Goal: Information Seeking & Learning: Learn about a topic

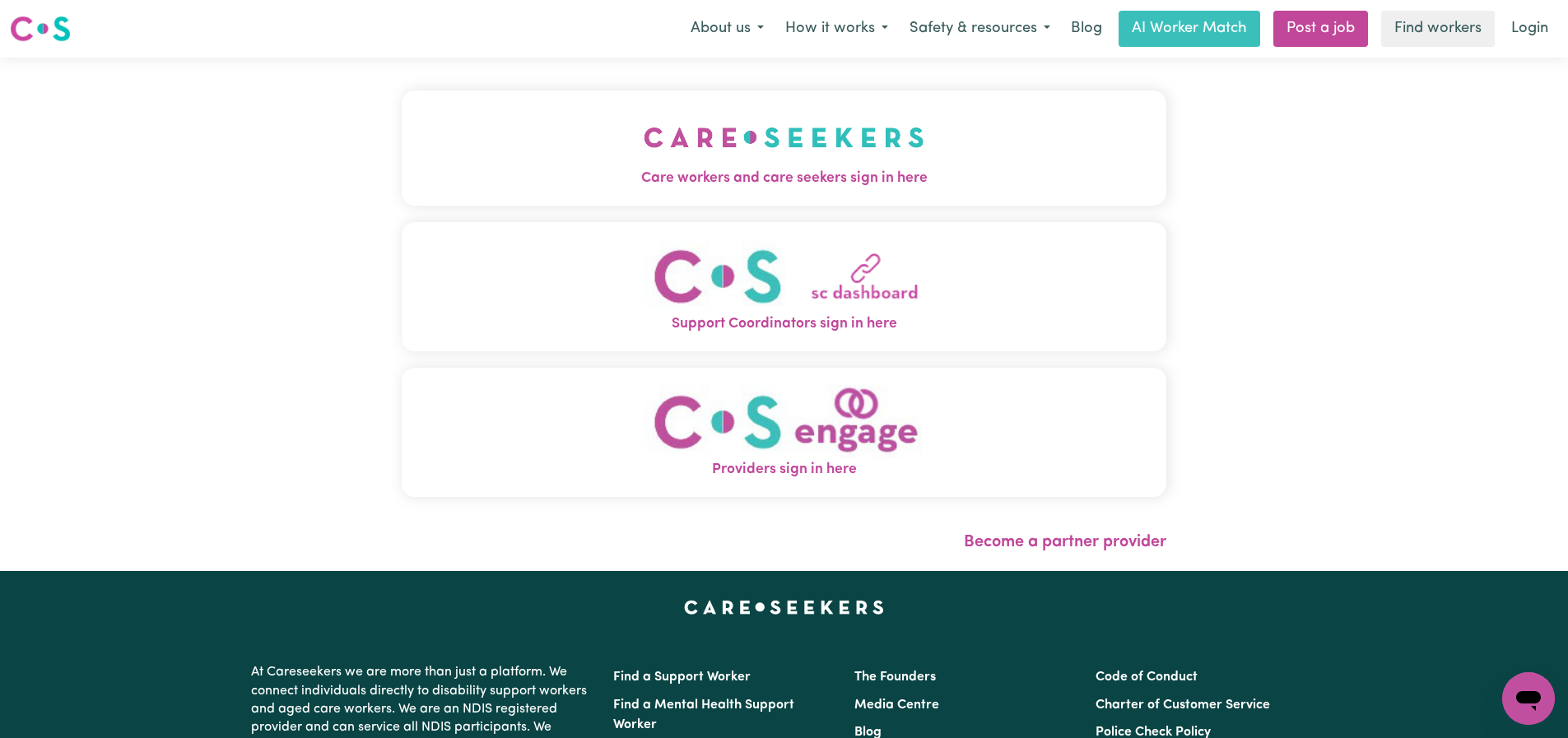
click at [786, 176] on span "Care workers and care seekers sign in here" at bounding box center [784, 178] width 765 height 22
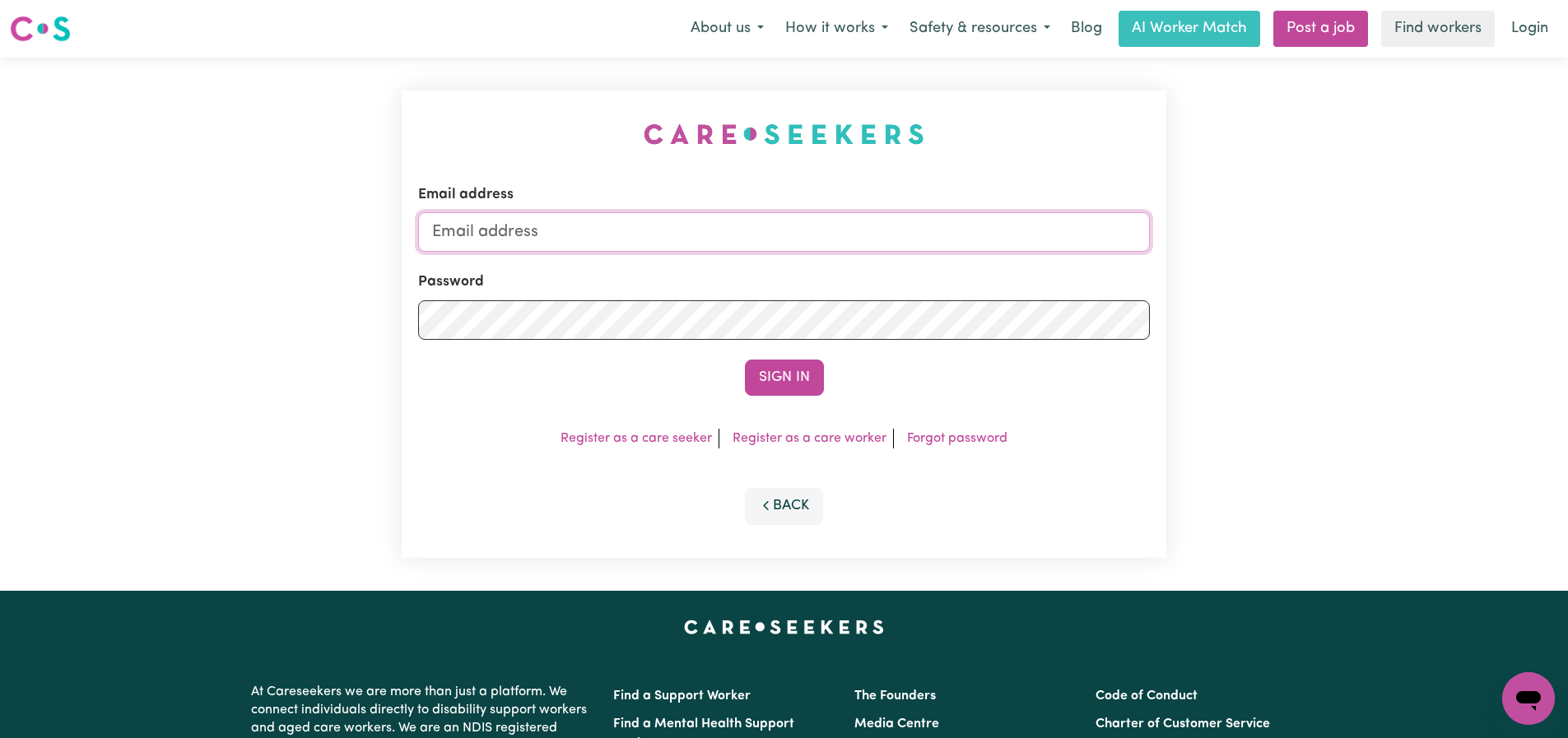
type input "florenzkeirtcuizon+worker@gmail.com"
click at [809, 381] on button "Sign In" at bounding box center [785, 378] width 79 height 36
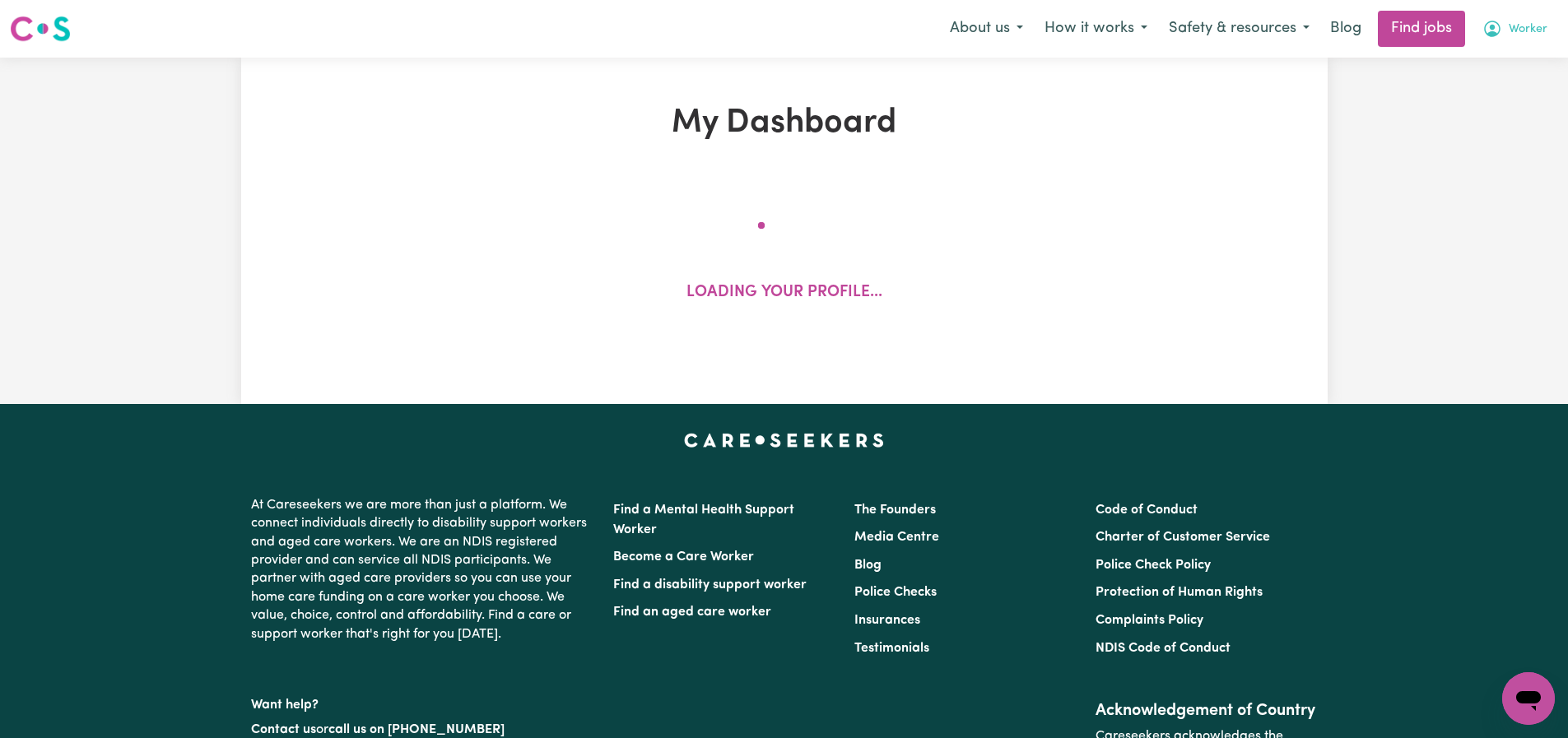
click at [1509, 27] on span "Worker" at bounding box center [1528, 29] width 39 height 18
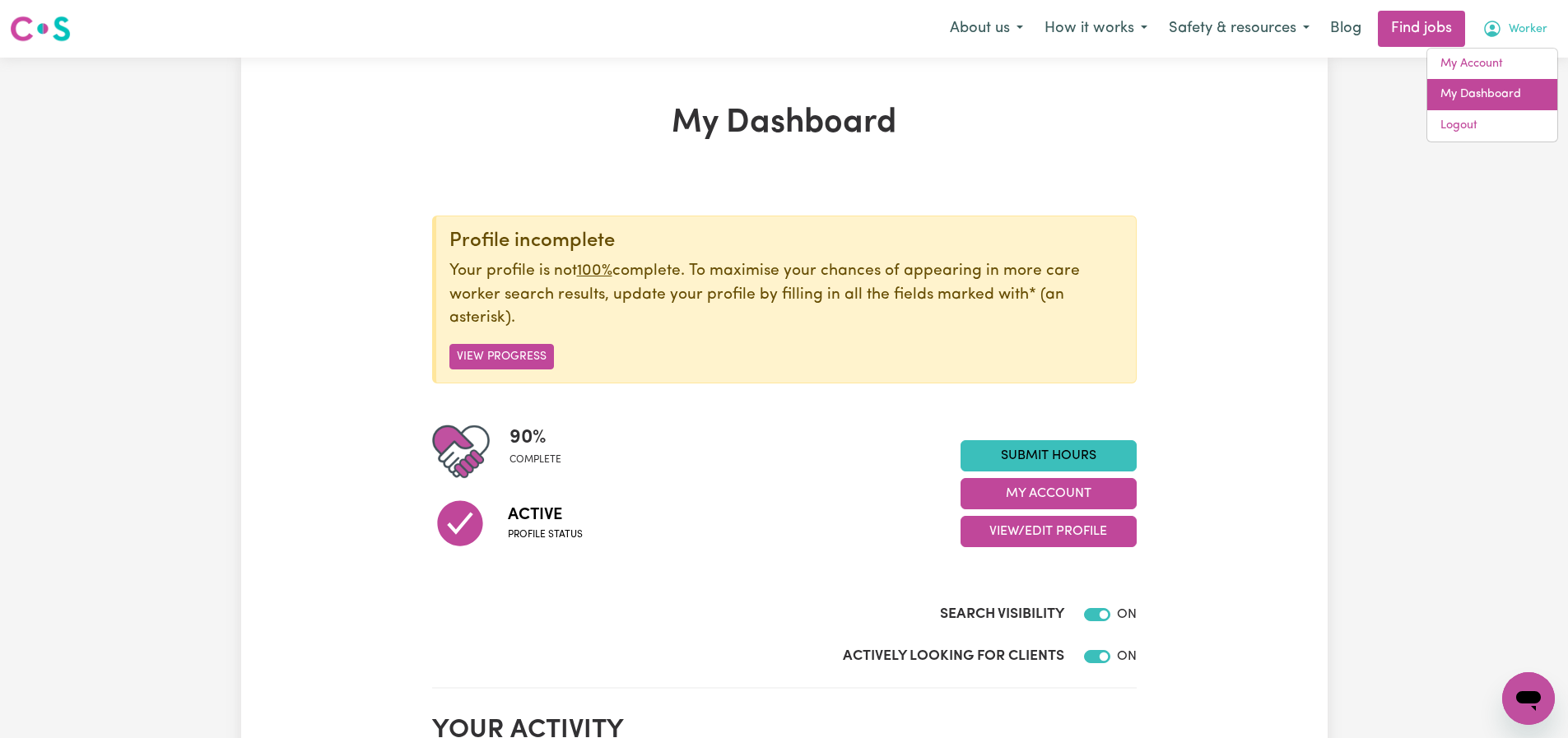
click at [1484, 84] on link "My Dashboard" at bounding box center [1492, 95] width 130 height 31
click at [1487, 65] on link "My Account" at bounding box center [1492, 64] width 130 height 31
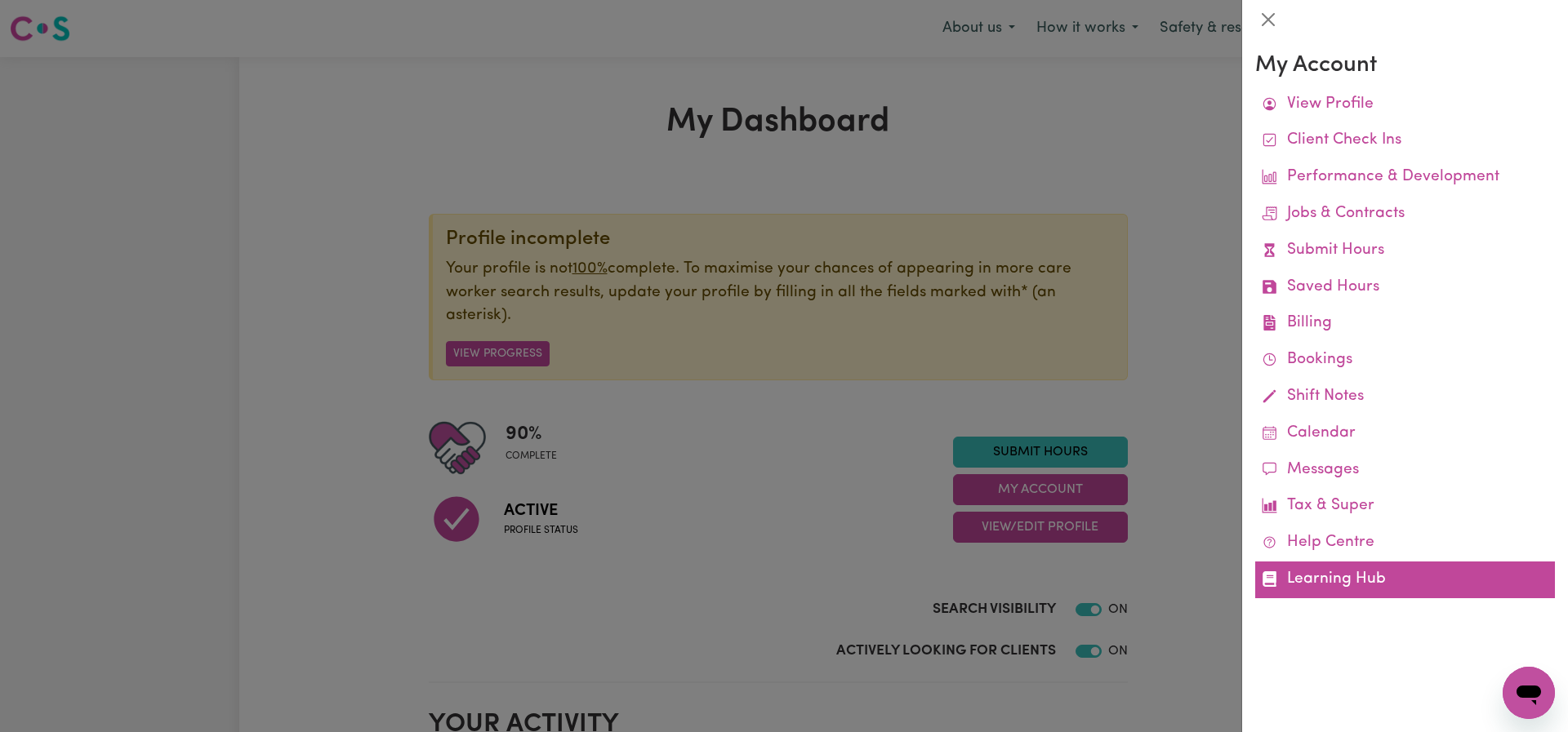
click at [1357, 586] on link "Learning Hub" at bounding box center [1405, 579] width 300 height 37
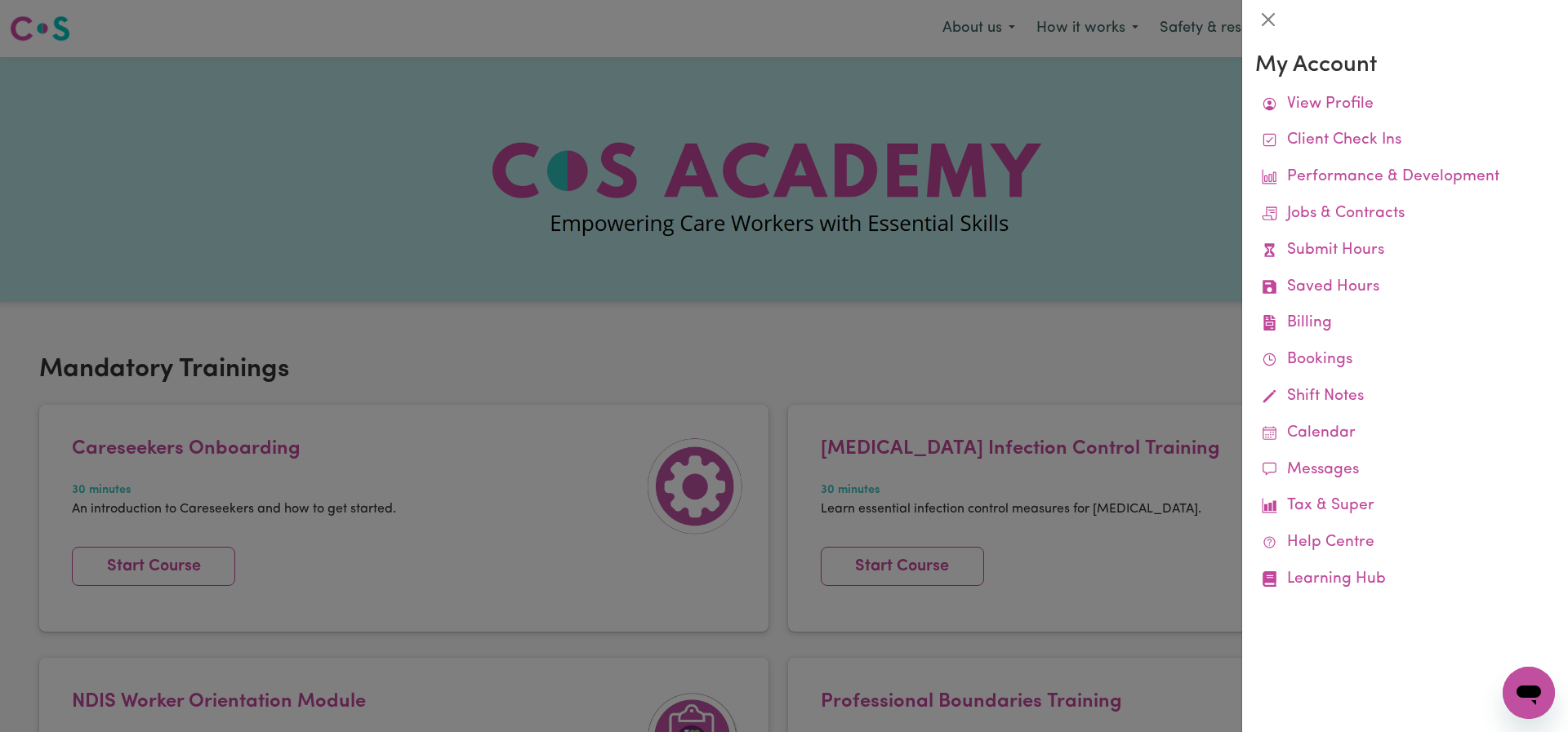
click at [1004, 355] on div at bounding box center [784, 366] width 1568 height 732
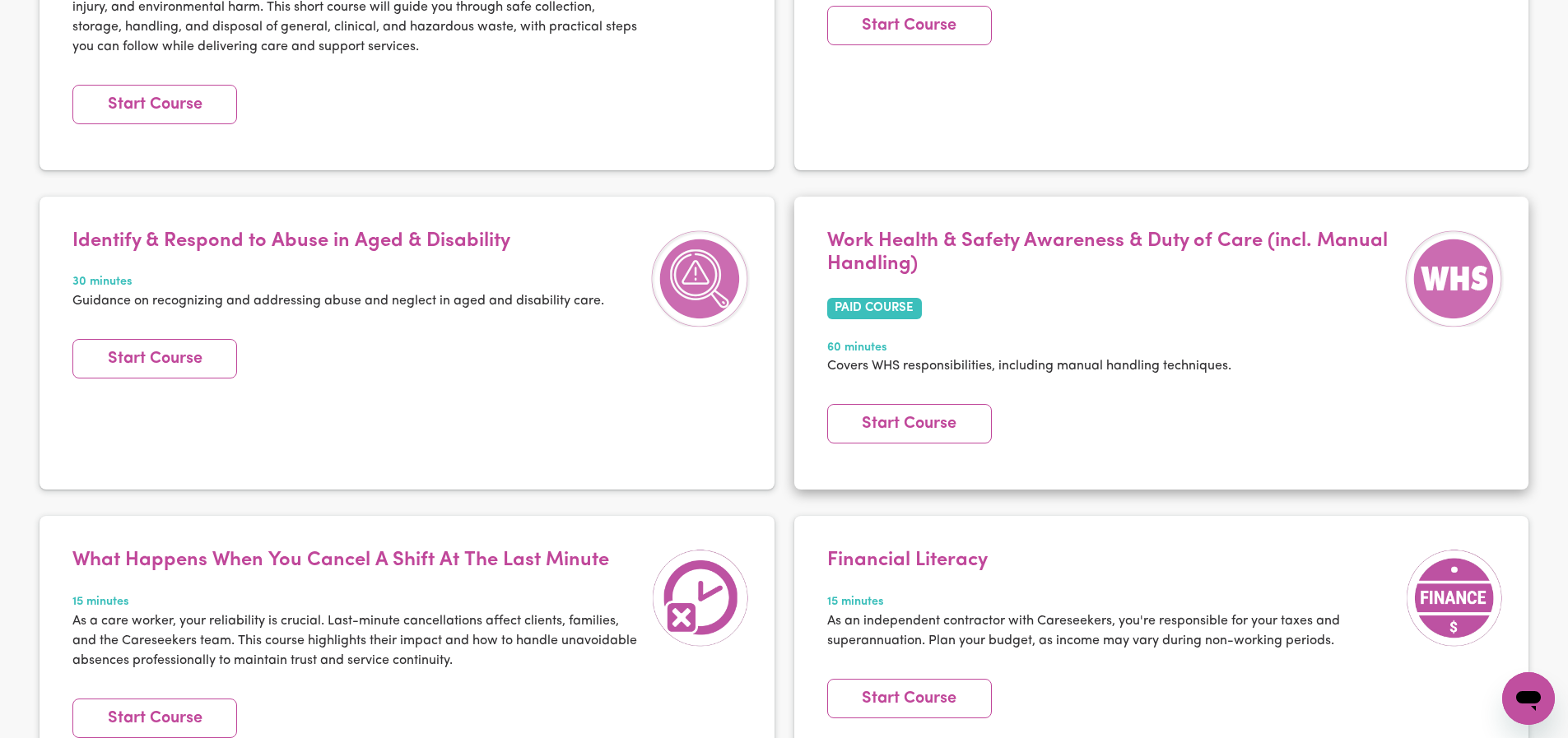
scroll to position [2653, 0]
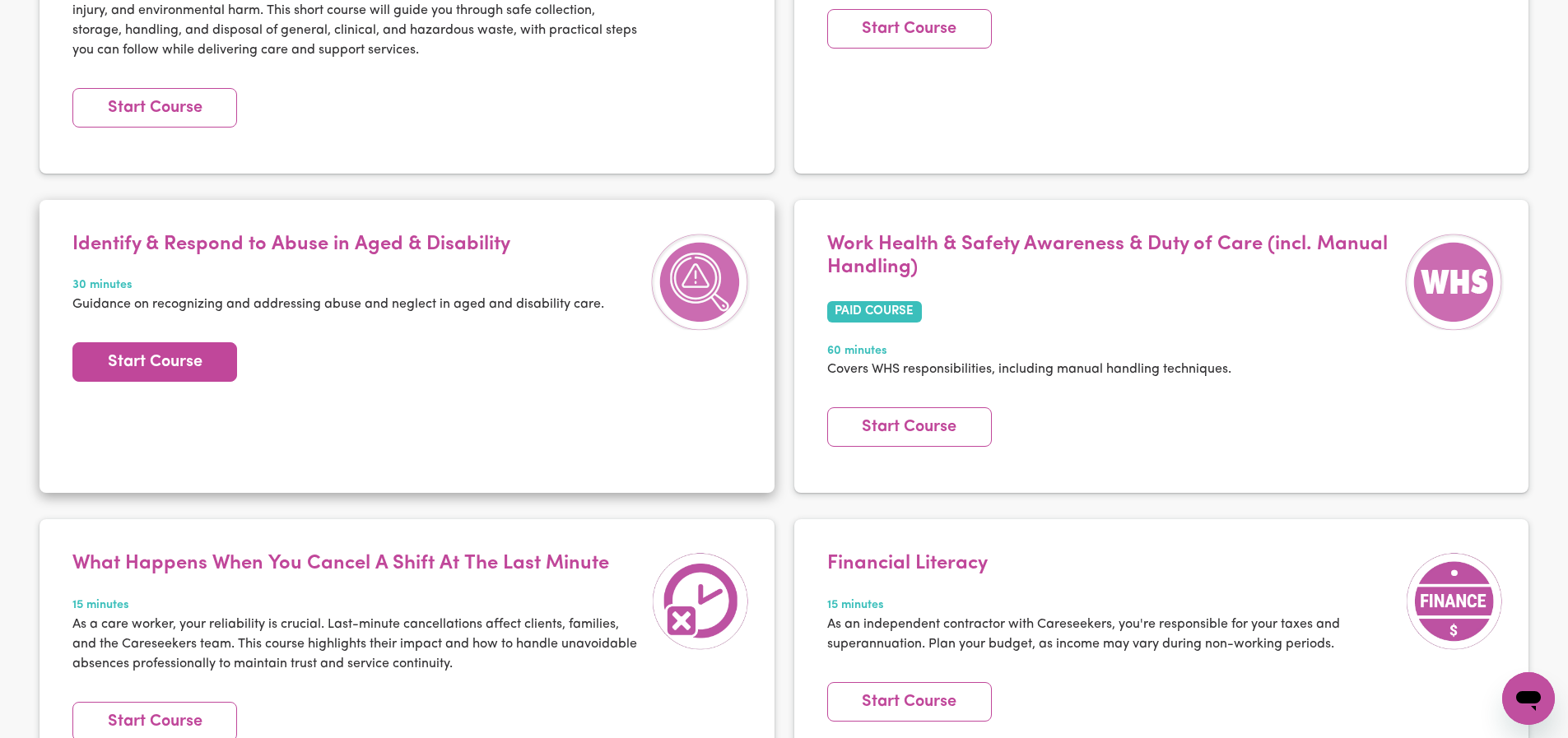
click at [171, 342] on link "Start Course" at bounding box center [154, 362] width 165 height 40
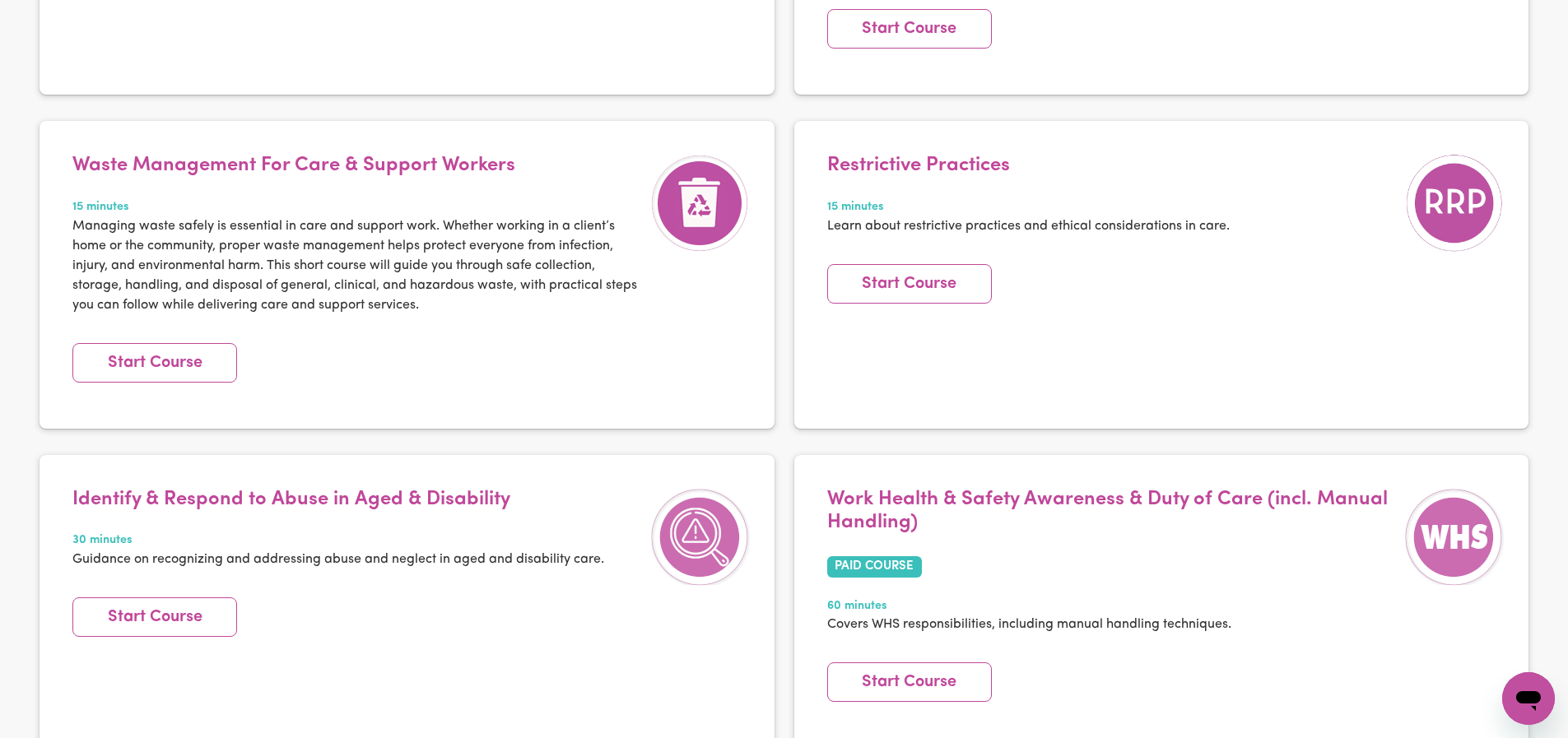
scroll to position [2383, 0]
